Goal: Navigation & Orientation: Find specific page/section

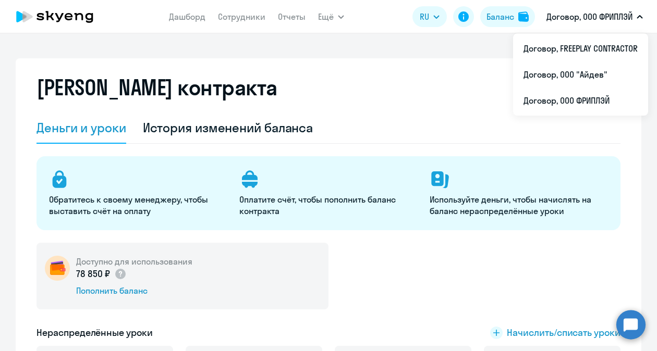
select select "english_adult_not_native_speaker"
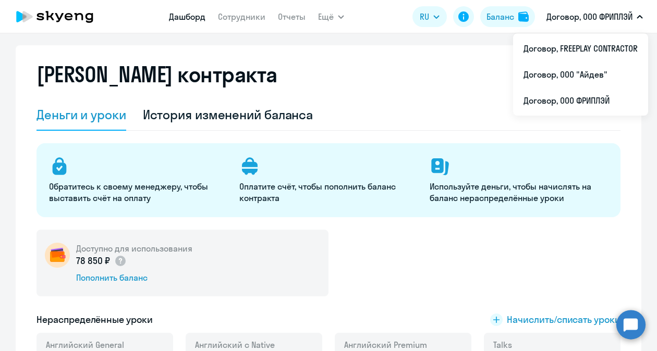
click at [182, 21] on link "Дашборд" at bounding box center [187, 16] width 36 height 10
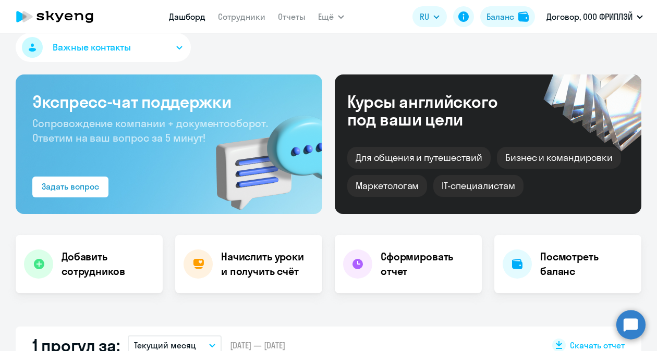
click at [244, 26] on nav "Дашборд Сотрудники Отчеты" at bounding box center [237, 16] width 137 height 21
click at [244, 22] on app-menu-item-link "Сотрудники" at bounding box center [241, 16] width 47 height 13
click at [244, 17] on link "Сотрудники" at bounding box center [241, 16] width 47 height 10
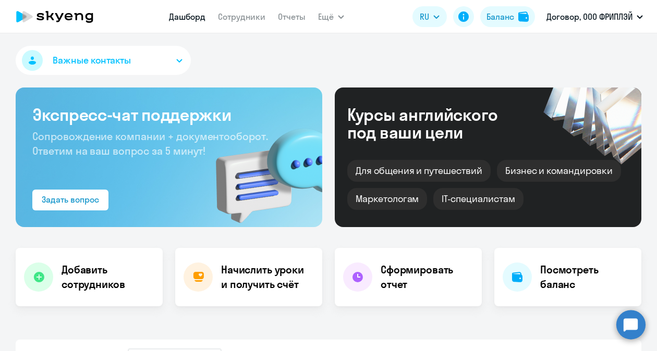
select select "30"
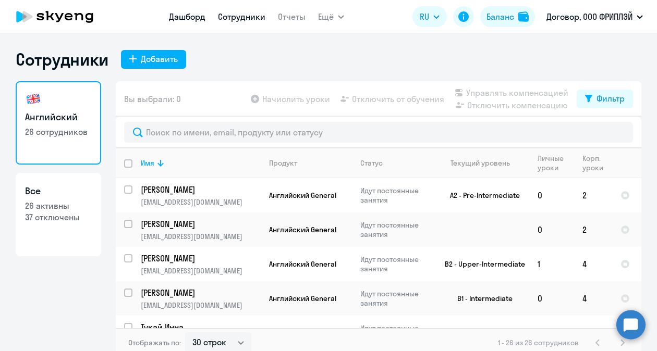
click at [197, 17] on link "Дашборд" at bounding box center [187, 16] width 36 height 10
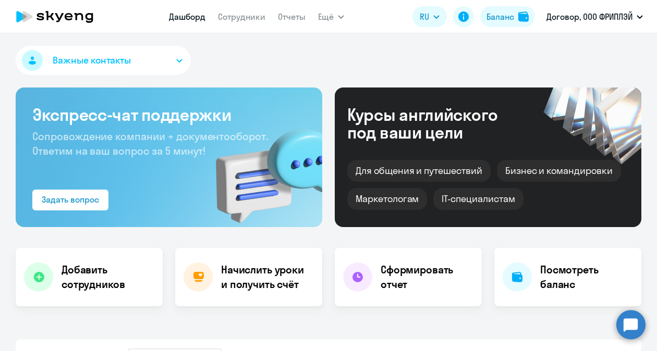
select select "30"
